Goal: Information Seeking & Learning: Understand process/instructions

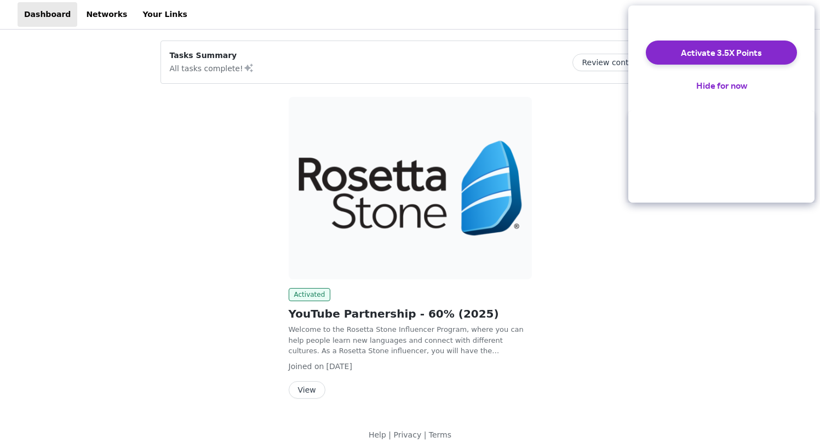
scroll to position [10, 0]
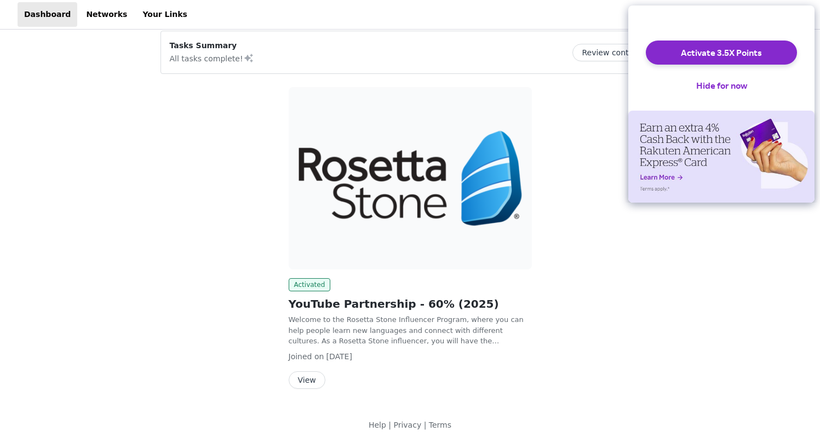
click at [300, 375] on button "View" at bounding box center [307, 380] width 37 height 18
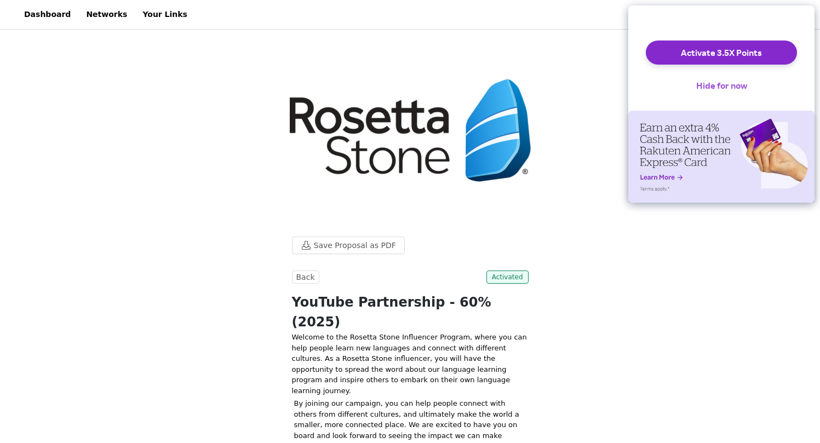
click at [733, 91] on button "Hide for now" at bounding box center [722, 85] width 68 height 24
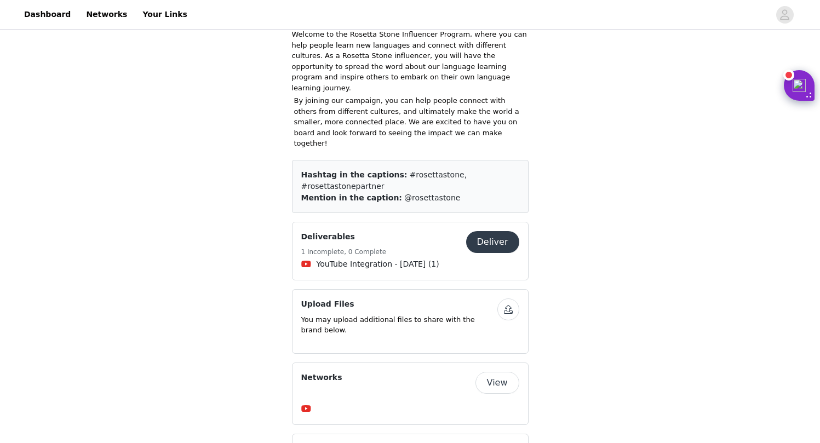
scroll to position [317, 0]
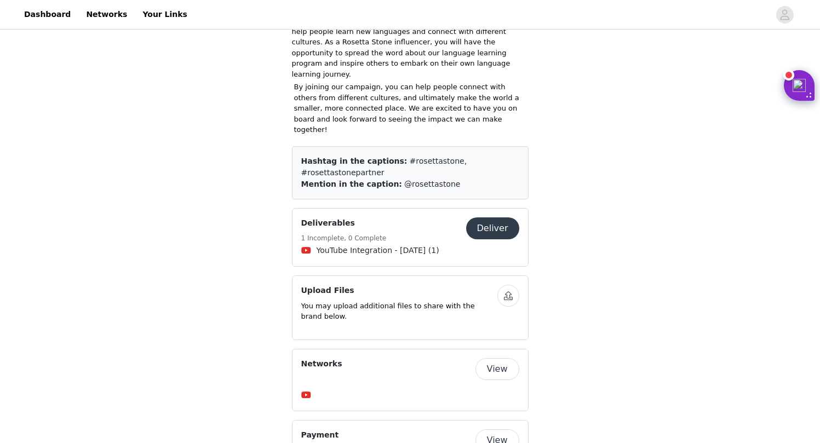
click at [501, 358] on button "View" at bounding box center [498, 369] width 44 height 22
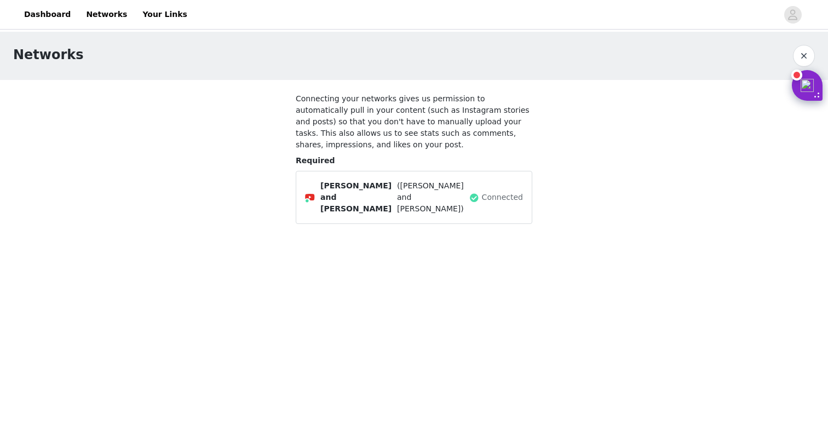
click at [423, 191] on span "([PERSON_NAME] and [PERSON_NAME])" at bounding box center [432, 197] width 70 height 35
click at [469, 187] on div "[PERSON_NAME] and [PERSON_NAME] ([PERSON_NAME] and [PERSON_NAME])" at bounding box center [387, 197] width 164 height 35
click at [493, 192] on span "Connected" at bounding box center [502, 198] width 41 height 12
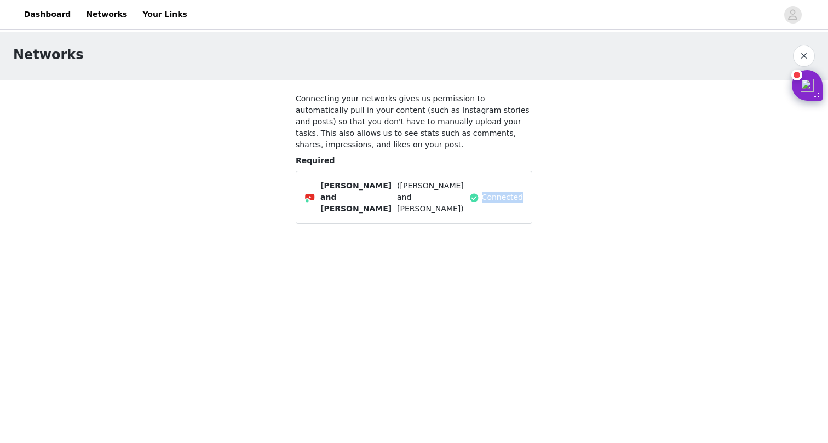
click at [493, 192] on span "Connected" at bounding box center [502, 198] width 41 height 12
click at [476, 198] on div "[PERSON_NAME] and [PERSON_NAME] ([PERSON_NAME] and [PERSON_NAME]) Connected" at bounding box center [414, 197] width 237 height 53
click at [397, 192] on span "([PERSON_NAME] and [PERSON_NAME])" at bounding box center [432, 197] width 70 height 35
click at [397, 191] on span "([PERSON_NAME] and [PERSON_NAME])" at bounding box center [432, 197] width 70 height 35
click at [805, 54] on button "button" at bounding box center [804, 56] width 22 height 22
